Goal: Task Accomplishment & Management: Manage account settings

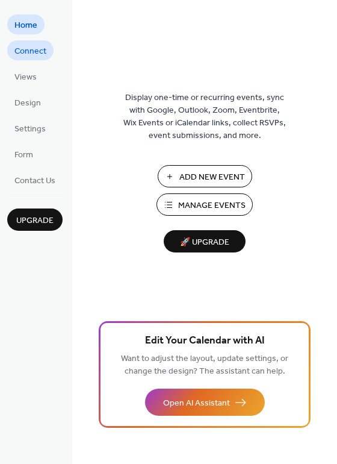
click at [40, 50] on span "Connect" at bounding box center [30, 51] width 32 height 13
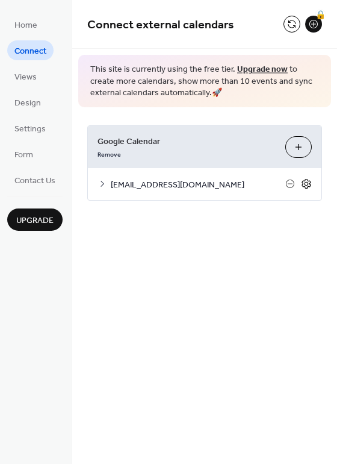
click at [306, 183] on icon at bounding box center [306, 183] width 11 height 11
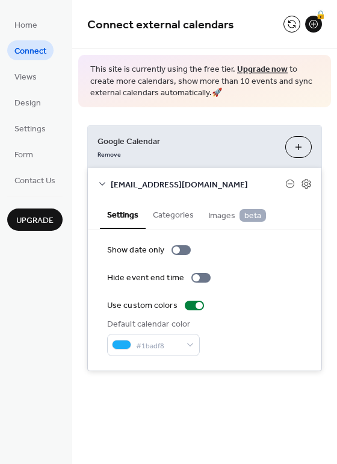
click at [306, 188] on div "sierrawuzelacgymnastics@gmail.com" at bounding box center [205, 184] width 234 height 32
click at [306, 184] on icon at bounding box center [307, 184] width 4 height 4
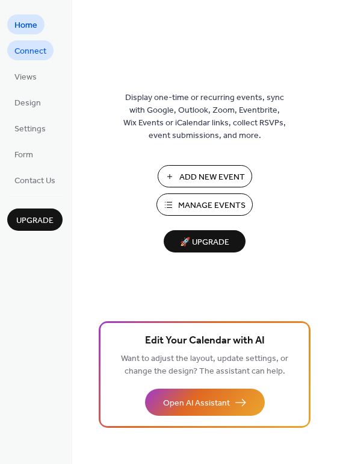
click at [18, 58] on span "Connect" at bounding box center [30, 51] width 32 height 13
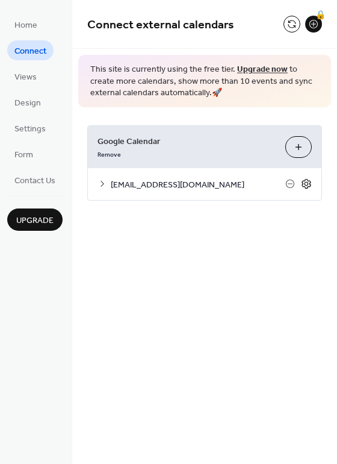
click at [308, 184] on icon at bounding box center [307, 184] width 4 height 4
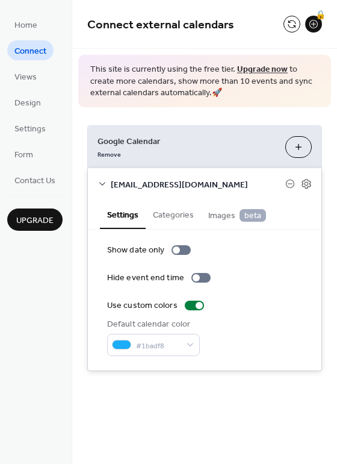
click at [170, 211] on button "Categories" at bounding box center [173, 214] width 55 height 28
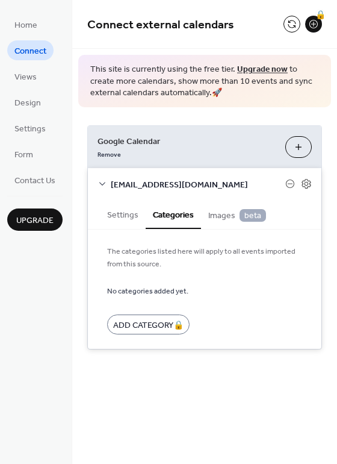
click at [126, 226] on button "Settings" at bounding box center [123, 214] width 46 height 28
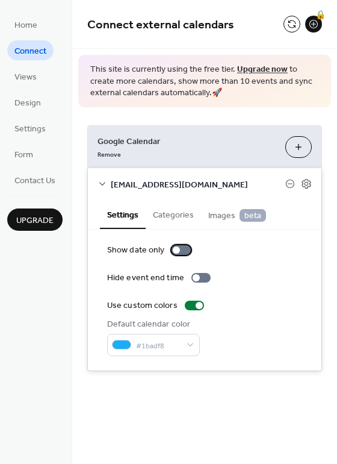
click at [173, 250] on div at bounding box center [176, 249] width 7 height 7
click at [179, 248] on div at bounding box center [181, 250] width 19 height 10
click at [49, 134] on link "Settings" at bounding box center [30, 128] width 46 height 20
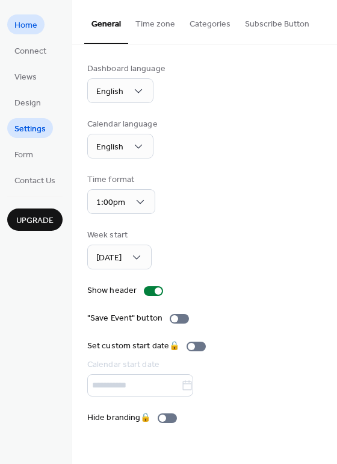
click at [32, 26] on span "Home" at bounding box center [25, 25] width 23 height 13
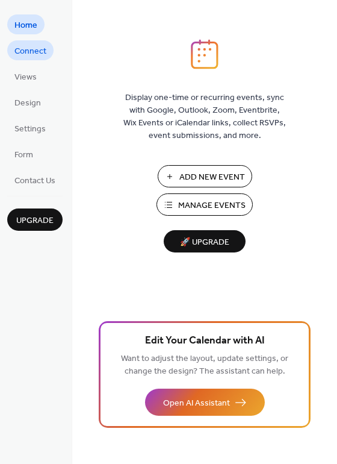
click at [37, 49] on span "Connect" at bounding box center [30, 51] width 32 height 13
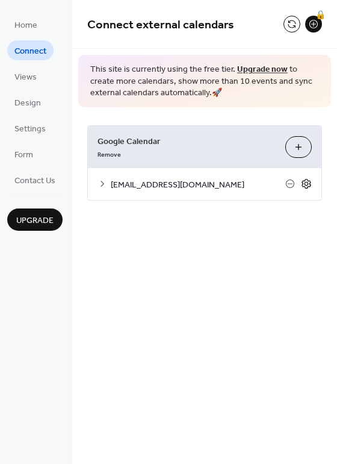
click at [307, 185] on icon at bounding box center [306, 183] width 11 height 11
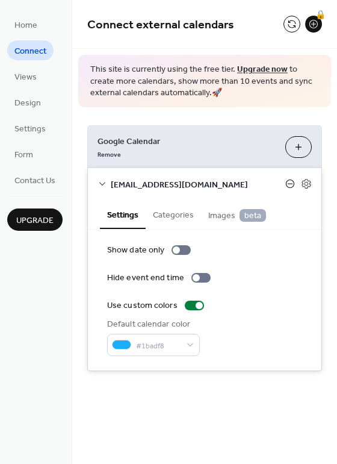
click at [293, 185] on icon at bounding box center [290, 183] width 8 height 8
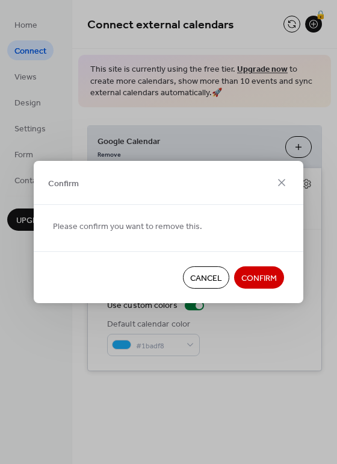
click at [216, 276] on span "Cancel" at bounding box center [206, 278] width 32 height 13
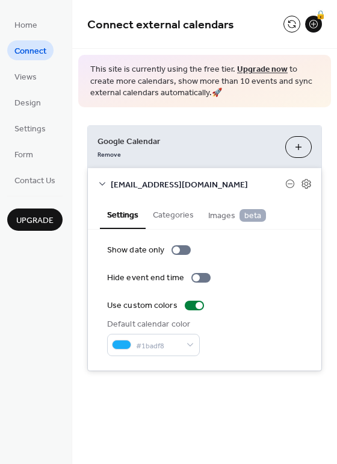
click at [159, 213] on button "Categories" at bounding box center [173, 214] width 55 height 28
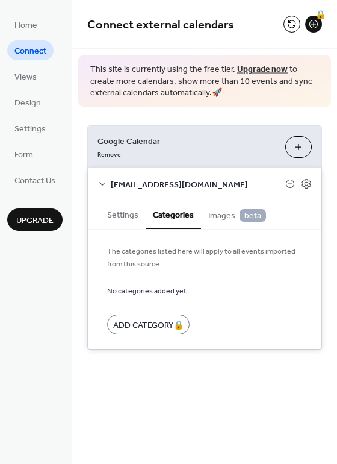
click at [213, 216] on span "Images beta" at bounding box center [237, 215] width 58 height 13
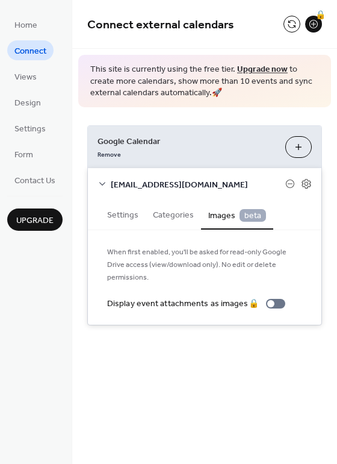
click at [117, 216] on button "Settings" at bounding box center [123, 214] width 46 height 28
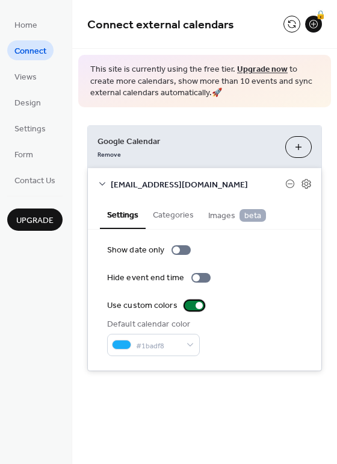
click at [196, 303] on div at bounding box center [199, 305] width 7 height 7
click at [196, 303] on div at bounding box center [194, 305] width 19 height 10
click at [197, 278] on div at bounding box center [200, 278] width 19 height 10
click at [198, 278] on div at bounding box center [200, 278] width 19 height 10
click at [177, 245] on div at bounding box center [181, 250] width 19 height 10
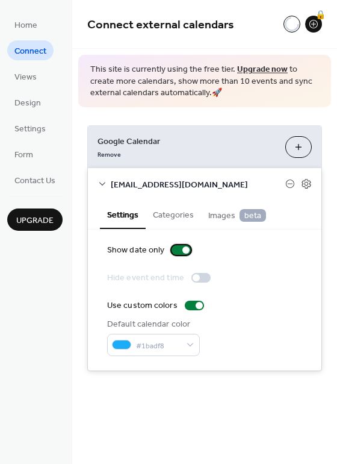
click at [177, 245] on div at bounding box center [181, 250] width 19 height 10
click at [174, 209] on button "Categories" at bounding box center [173, 214] width 55 height 28
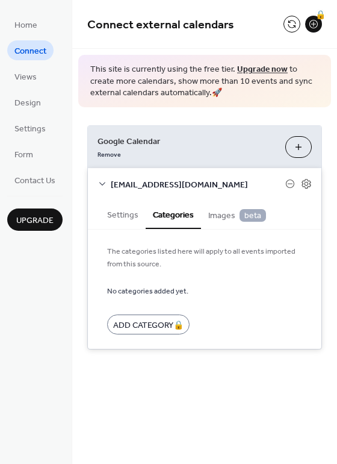
click at [174, 209] on button "Categories" at bounding box center [173, 214] width 55 height 29
click at [133, 210] on button "Settings" at bounding box center [123, 214] width 46 height 28
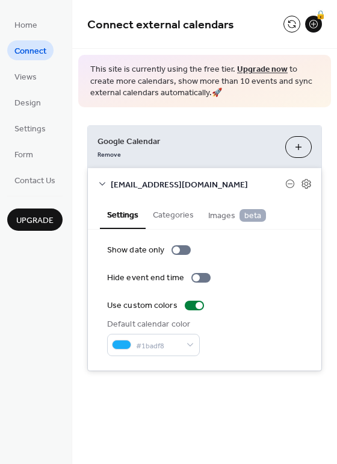
click at [107, 181] on icon at bounding box center [103, 184] width 10 height 10
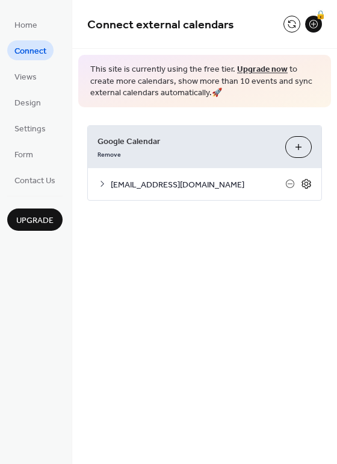
click at [309, 185] on icon at bounding box center [306, 183] width 11 height 11
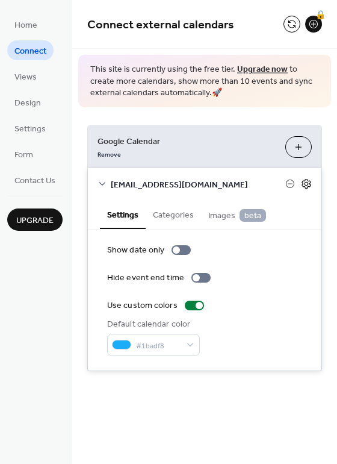
click at [309, 185] on icon at bounding box center [306, 183] width 11 height 11
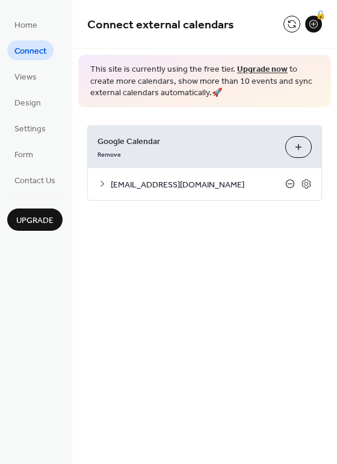
click at [291, 184] on icon at bounding box center [290, 184] width 10 height 10
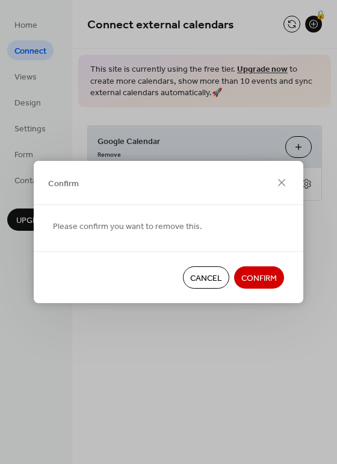
click at [266, 281] on span "Confirm" at bounding box center [259, 278] width 36 height 13
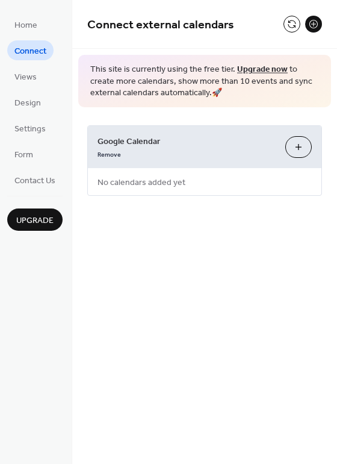
click at [297, 148] on button "Choose Calendars" at bounding box center [298, 147] width 26 height 22
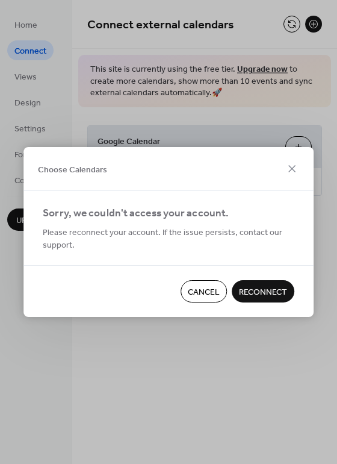
click at [252, 289] on span "Reconnect" at bounding box center [263, 292] width 48 height 13
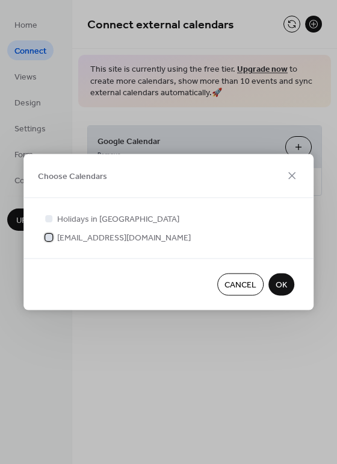
click at [49, 237] on div at bounding box center [48, 236] width 7 height 7
click at [281, 291] on span "OK" at bounding box center [281, 285] width 11 height 13
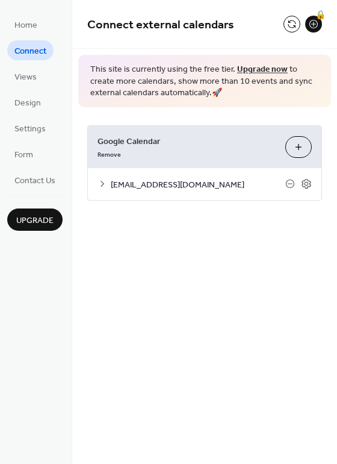
click at [187, 109] on div "Google Calendar Remove Choose Calendars sierrawuzelacgymnastics@gmail.com Setti…" at bounding box center [204, 162] width 265 height 111
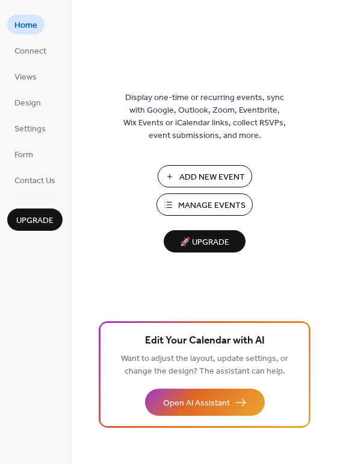
click at [205, 207] on span "Manage Events" at bounding box center [211, 205] width 67 height 13
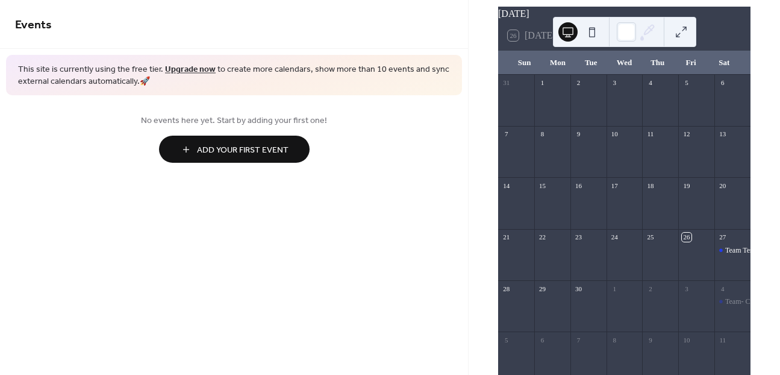
scroll to position [69, 0]
